Goal: Task Accomplishment & Management: Manage account settings

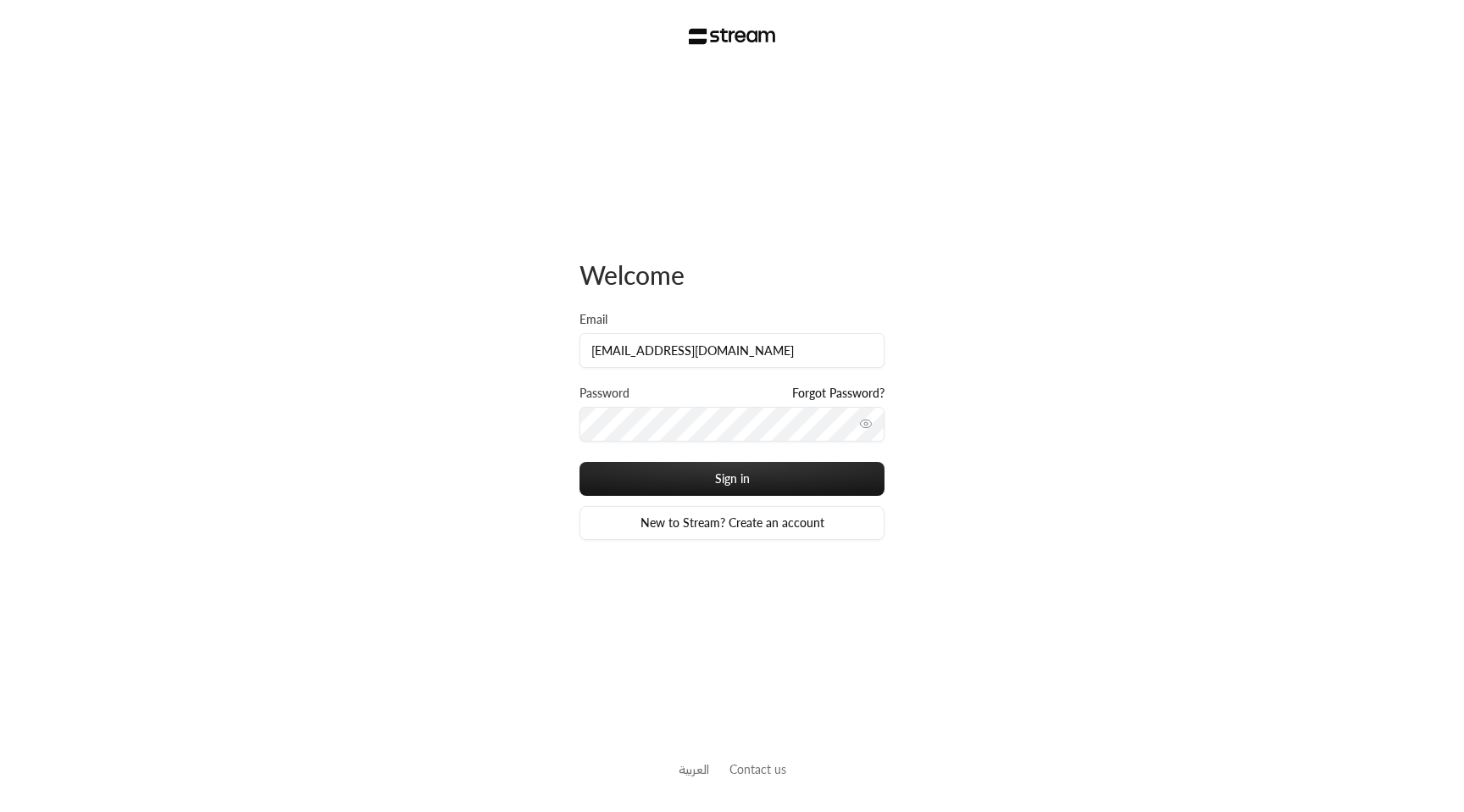
type input "[EMAIL_ADDRESS][DOMAIN_NAME]"
click at [580, 461] on button "Sign in" at bounding box center [732, 478] width 305 height 34
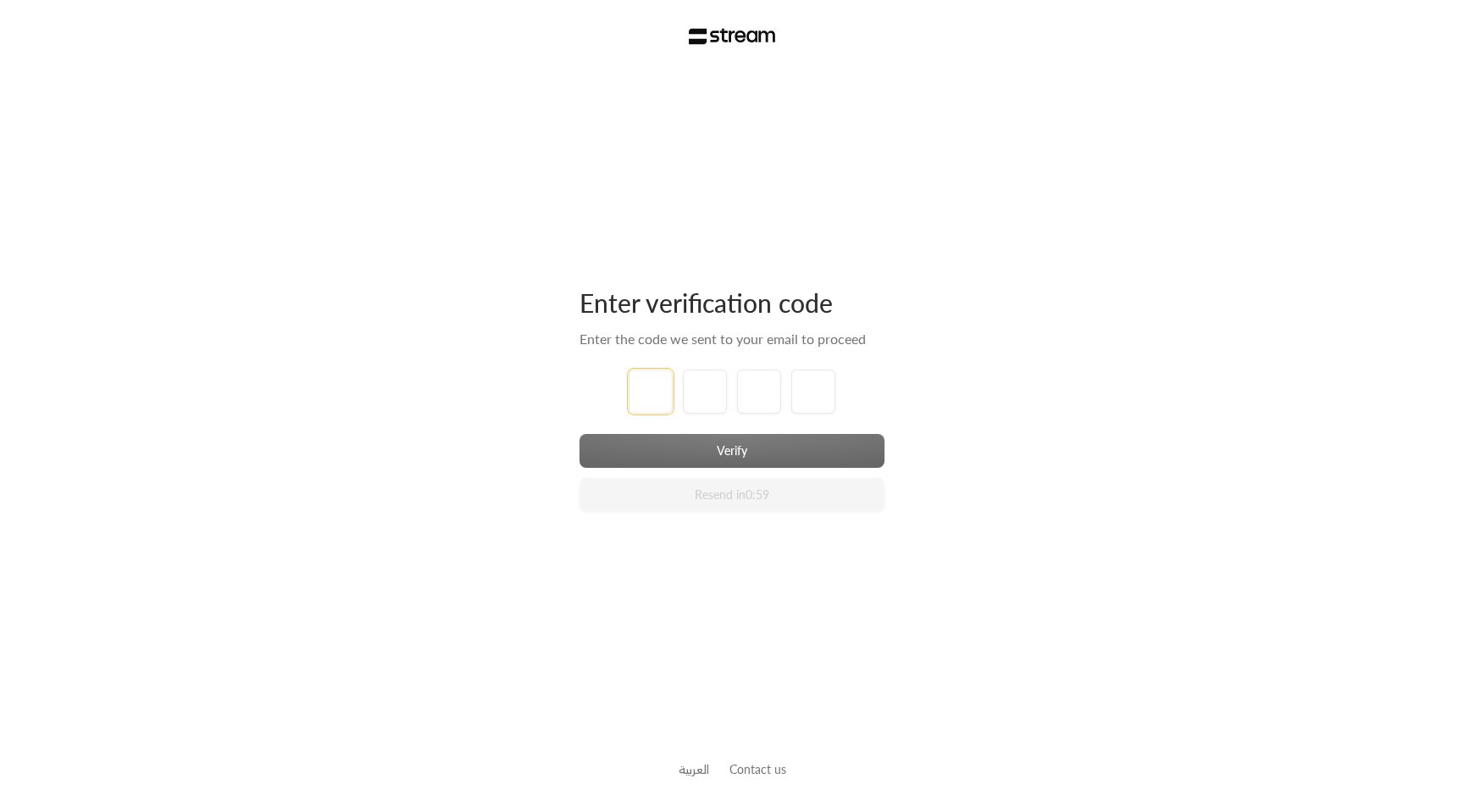
type input "1"
type input "2"
type input "3"
type input "4"
